Goal: Information Seeking & Learning: Learn about a topic

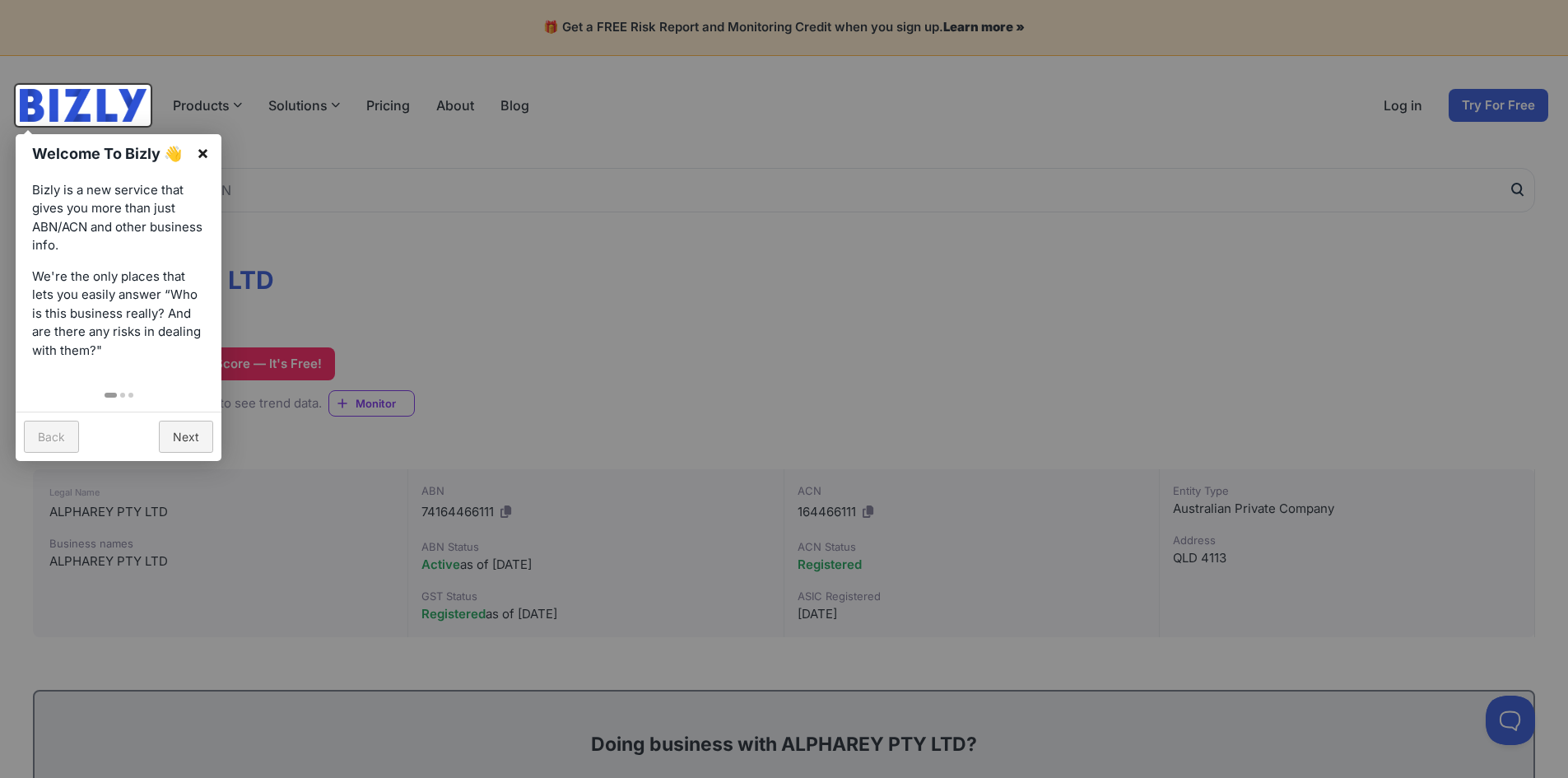
click at [204, 148] on link "×" at bounding box center [203, 152] width 37 height 37
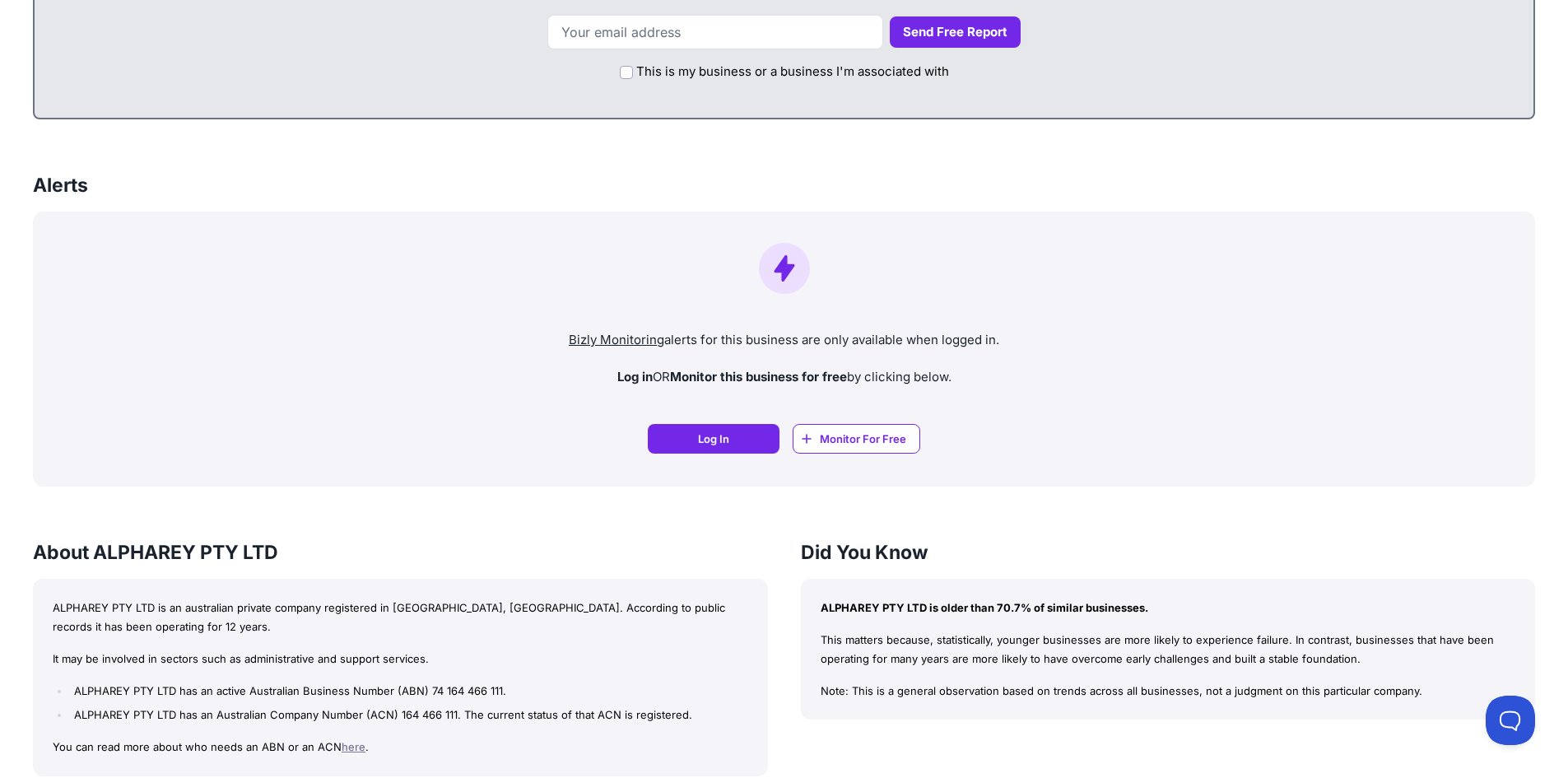
scroll to position [1235, 0]
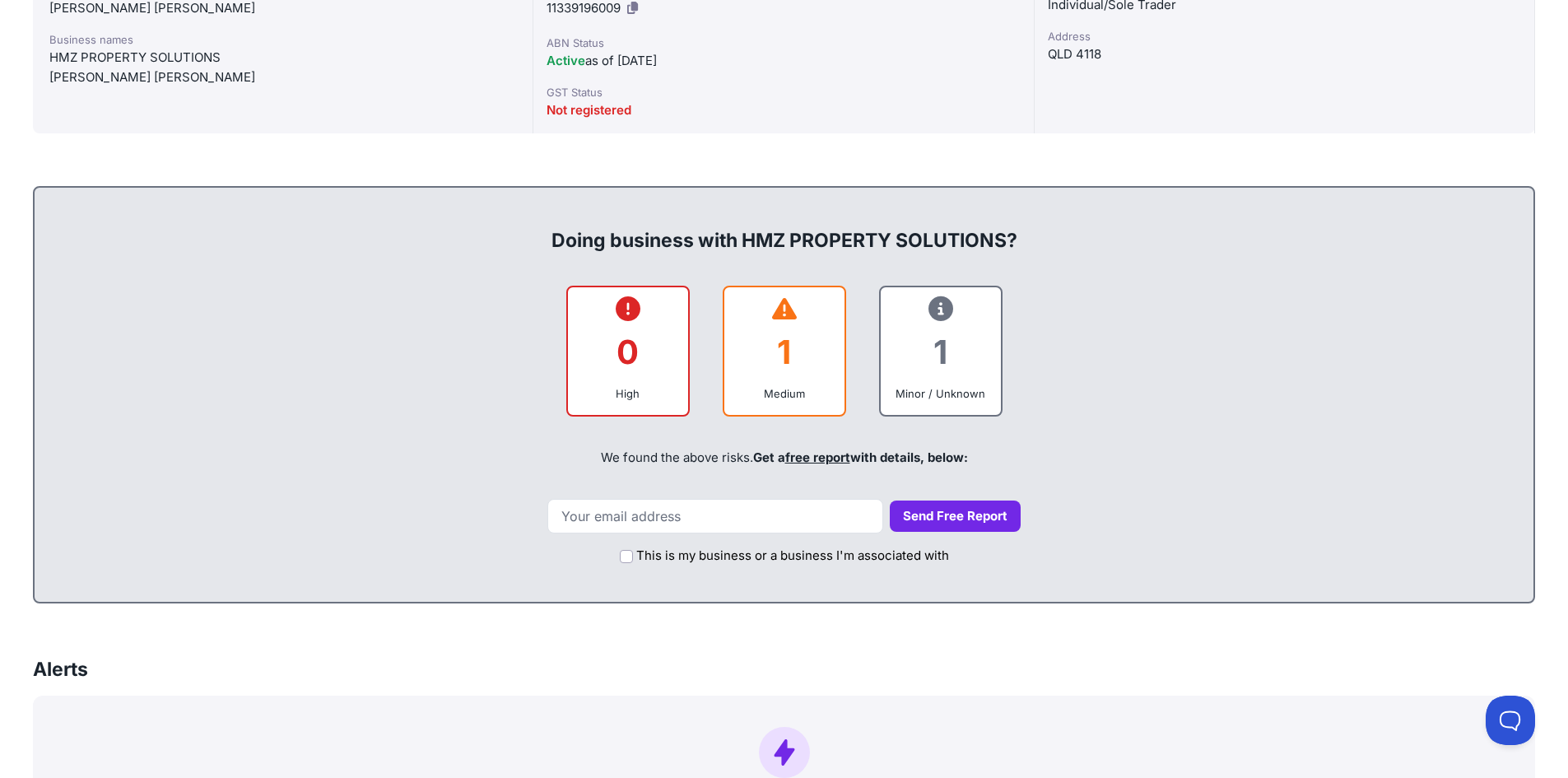
scroll to position [823, 0]
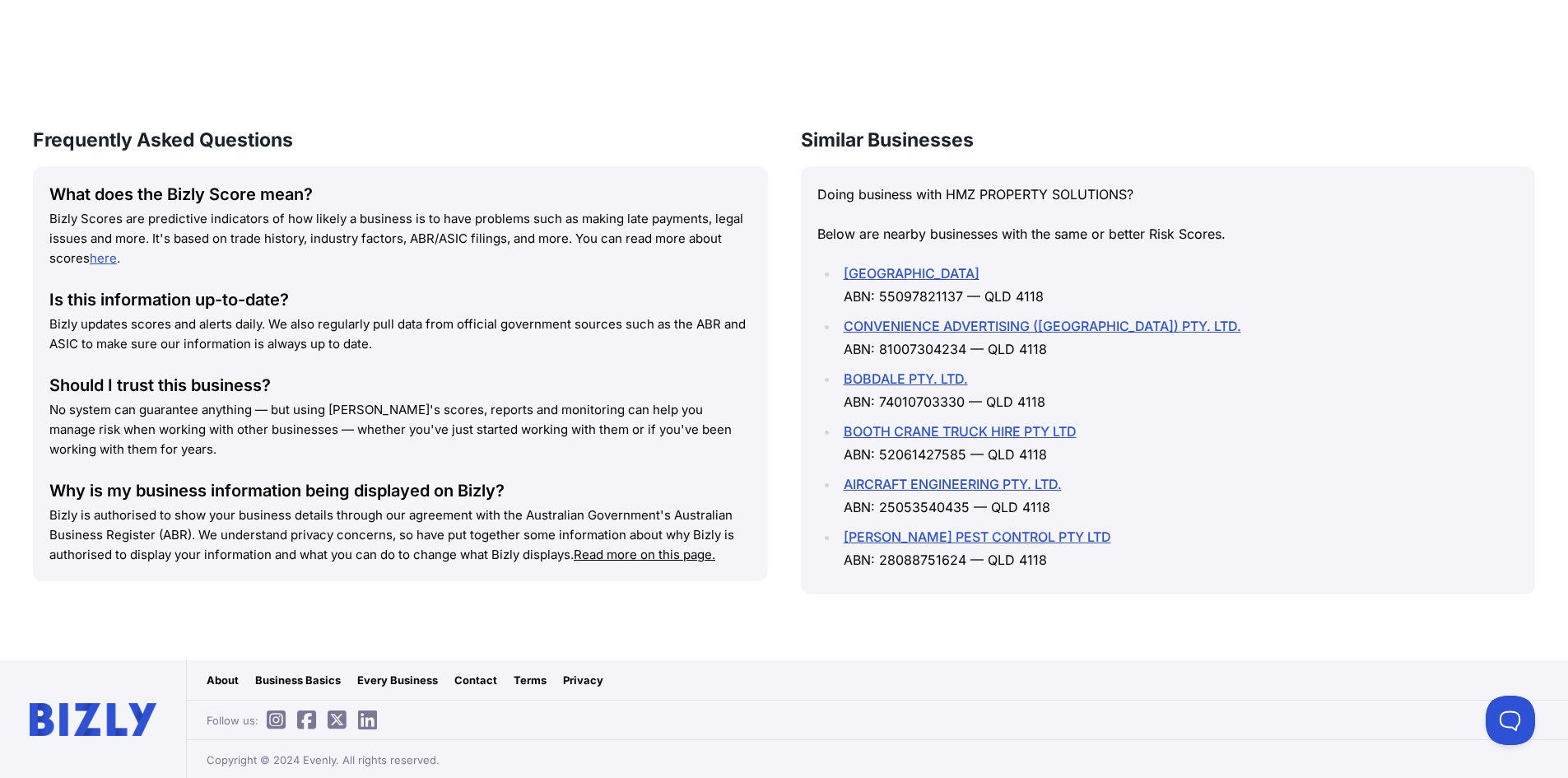
scroll to position [2148, 0]
